Goal: Information Seeking & Learning: Learn about a topic

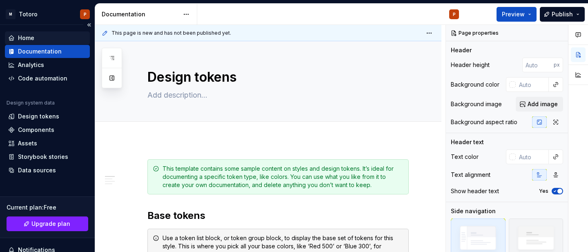
click at [19, 37] on div "Home" at bounding box center [26, 38] width 16 height 8
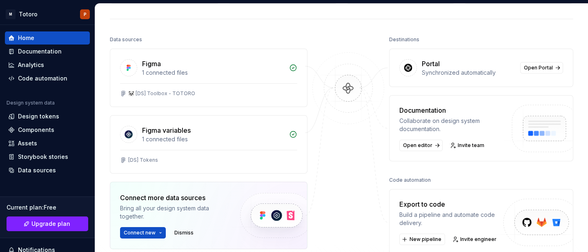
scroll to position [122, 0]
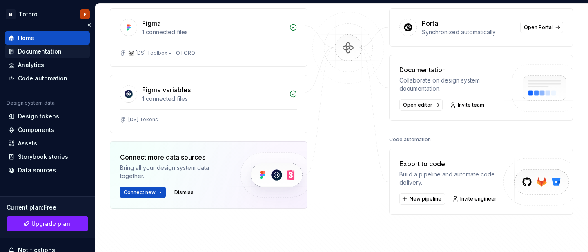
click at [46, 51] on div "Documentation" at bounding box center [40, 51] width 44 height 8
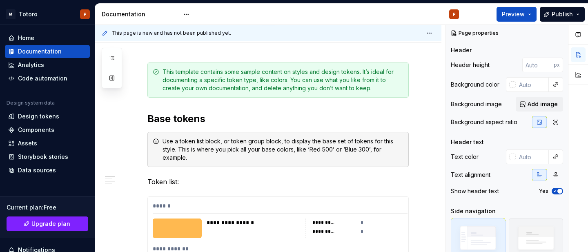
type textarea "*"
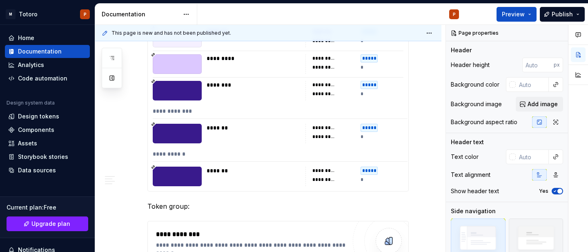
scroll to position [7352, 0]
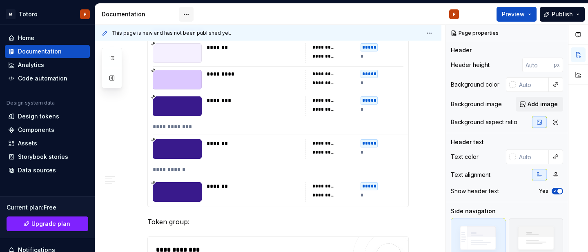
click at [185, 14] on html "M Totoro P Home Documentation Analytics Code automation Design system data Desi…" at bounding box center [294, 126] width 588 height 252
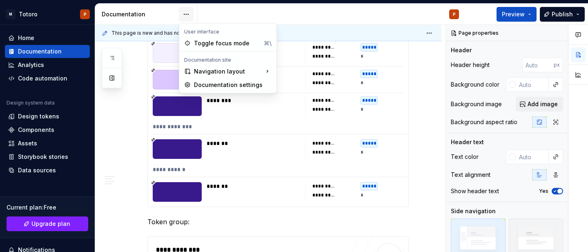
click at [185, 14] on html "M Totoro P Home Documentation Analytics Code automation Design system data Desi…" at bounding box center [294, 126] width 588 height 252
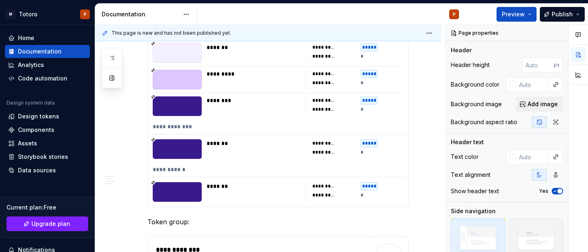
click at [130, 13] on div "Documentation" at bounding box center [140, 14] width 77 height 8
click at [41, 115] on div "Design tokens" at bounding box center [38, 116] width 41 height 8
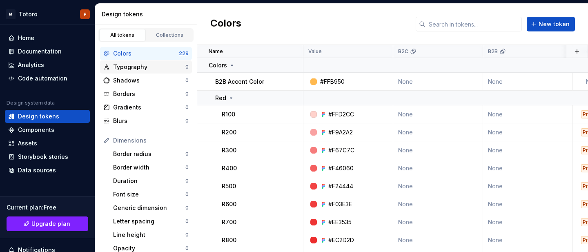
click at [147, 66] on div "Typography" at bounding box center [149, 67] width 72 height 8
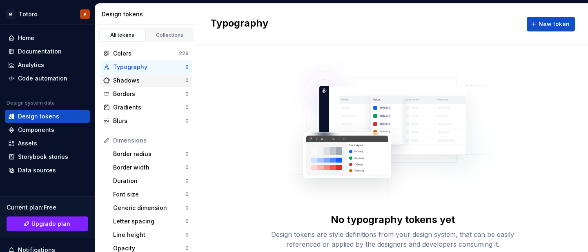
click at [141, 80] on div "Shadows" at bounding box center [149, 80] width 72 height 8
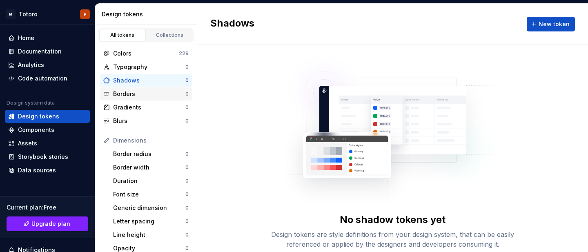
click at [137, 93] on div "Borders" at bounding box center [149, 94] width 72 height 8
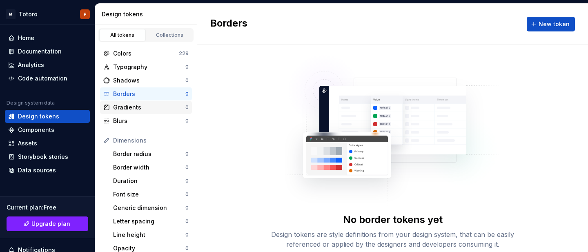
click at [136, 108] on div "Gradients" at bounding box center [149, 107] width 72 height 8
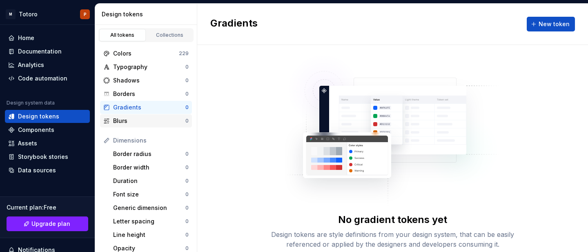
click at [134, 121] on div "Blurs" at bounding box center [149, 121] width 72 height 8
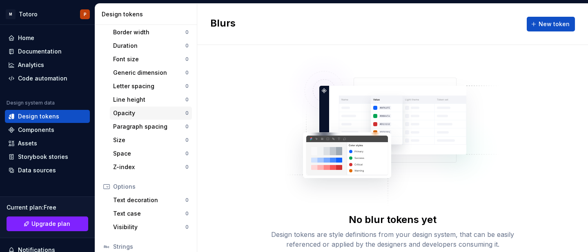
scroll to position [195, 0]
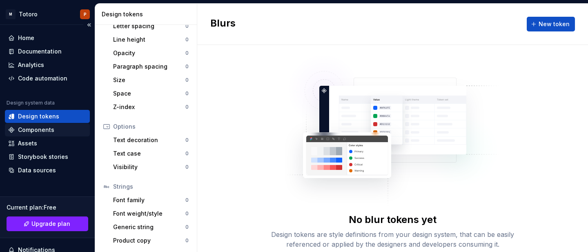
click at [44, 129] on div "Components" at bounding box center [36, 130] width 36 height 8
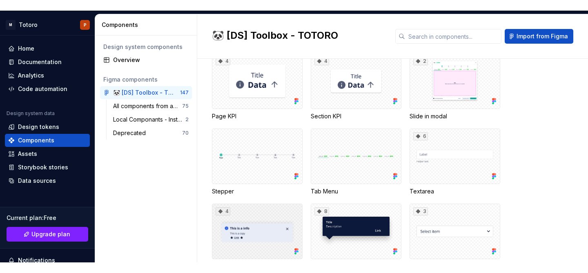
scroll to position [342, 0]
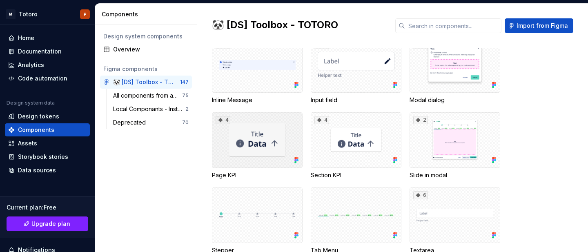
click at [270, 139] on div "4" at bounding box center [257, 140] width 91 height 56
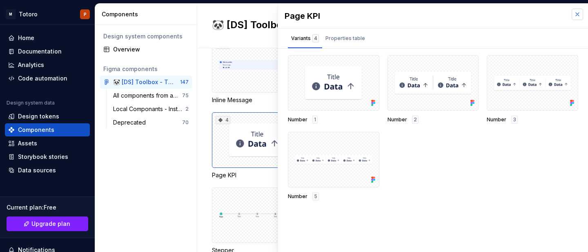
click at [575, 12] on button "button" at bounding box center [576, 14] width 11 height 11
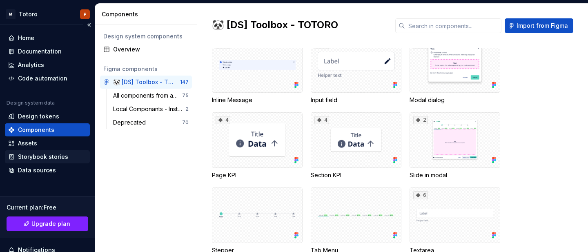
click at [51, 153] on div "Storybook stories" at bounding box center [43, 157] width 50 height 8
